Goal: Navigation & Orientation: Find specific page/section

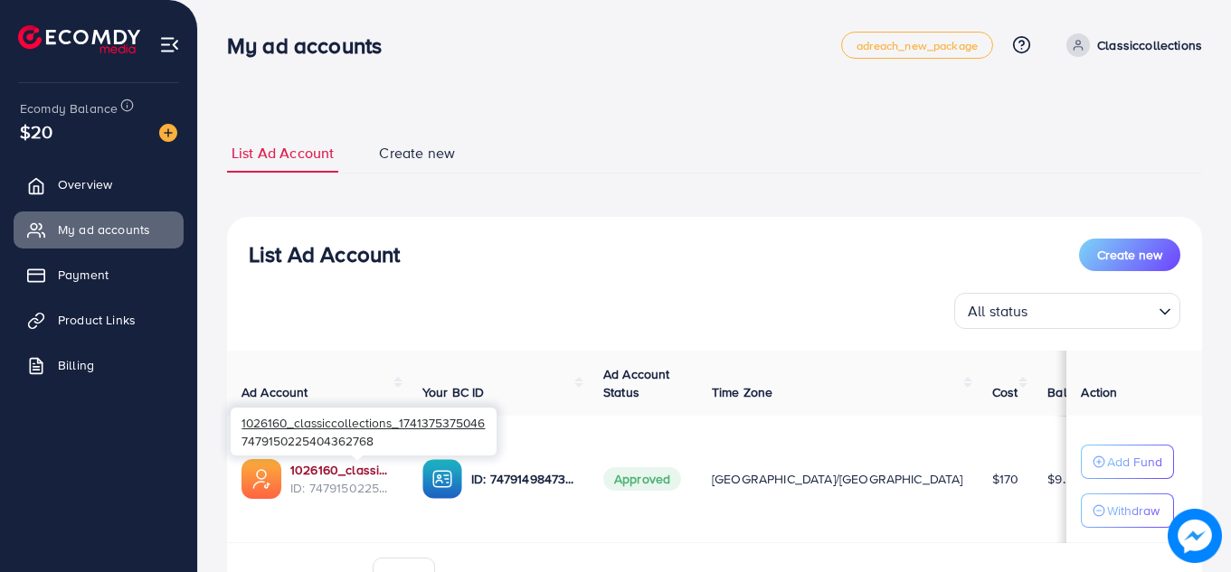
click at [349, 469] on link "1026160_classiccollections_1741375375046" at bounding box center [341, 470] width 103 height 18
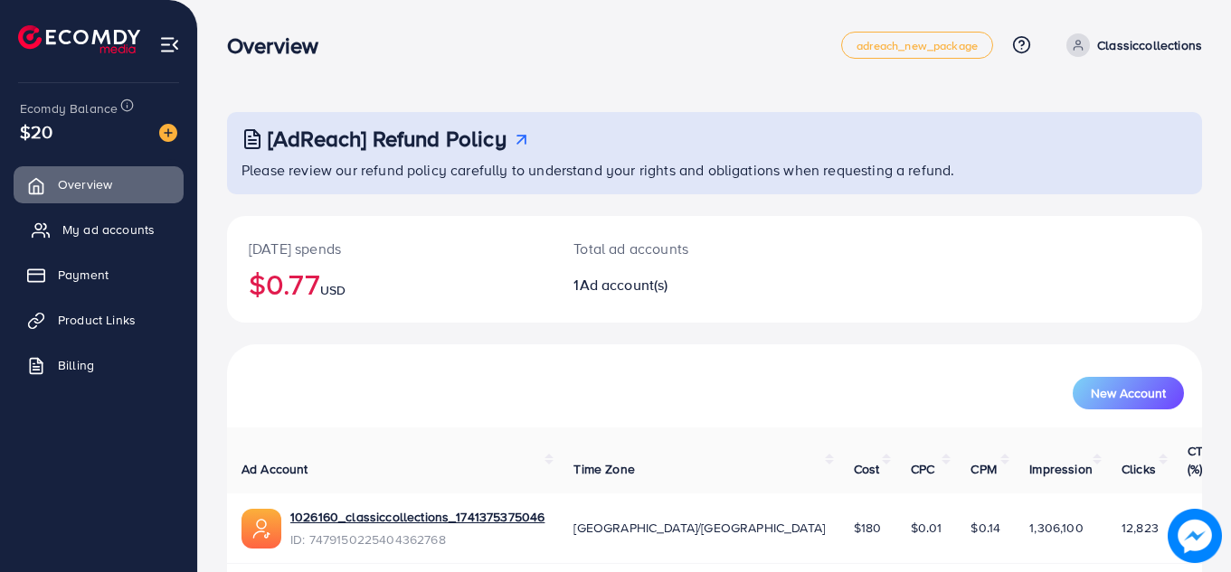
click at [128, 231] on span "My ad accounts" at bounding box center [108, 230] width 92 height 18
